Goal: Find specific page/section: Find specific page/section

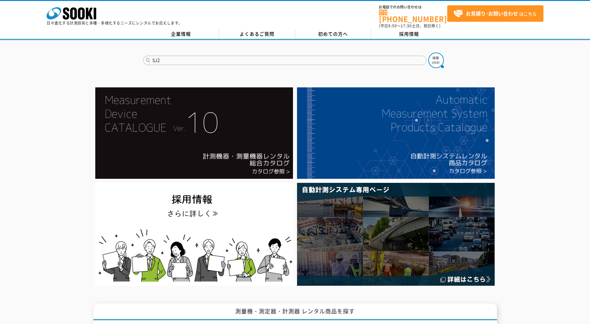
type input "SJ2"
click at [429, 52] on button at bounding box center [437, 60] width 16 height 16
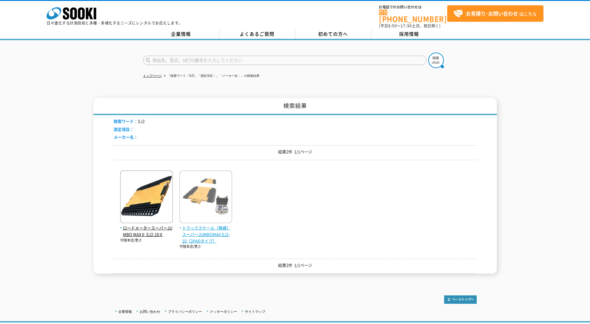
click at [218, 193] on img at bounding box center [206, 197] width 53 height 54
